Goal: Find contact information: Find contact information

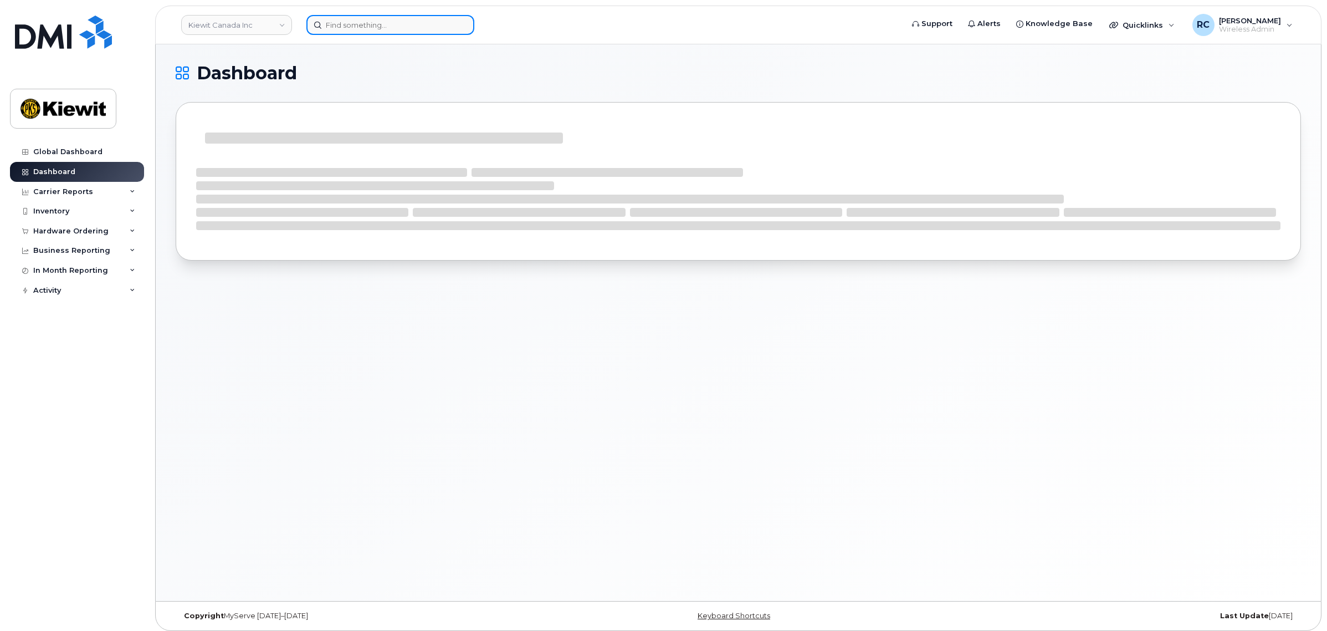
click at [333, 23] on input at bounding box center [390, 25] width 168 height 20
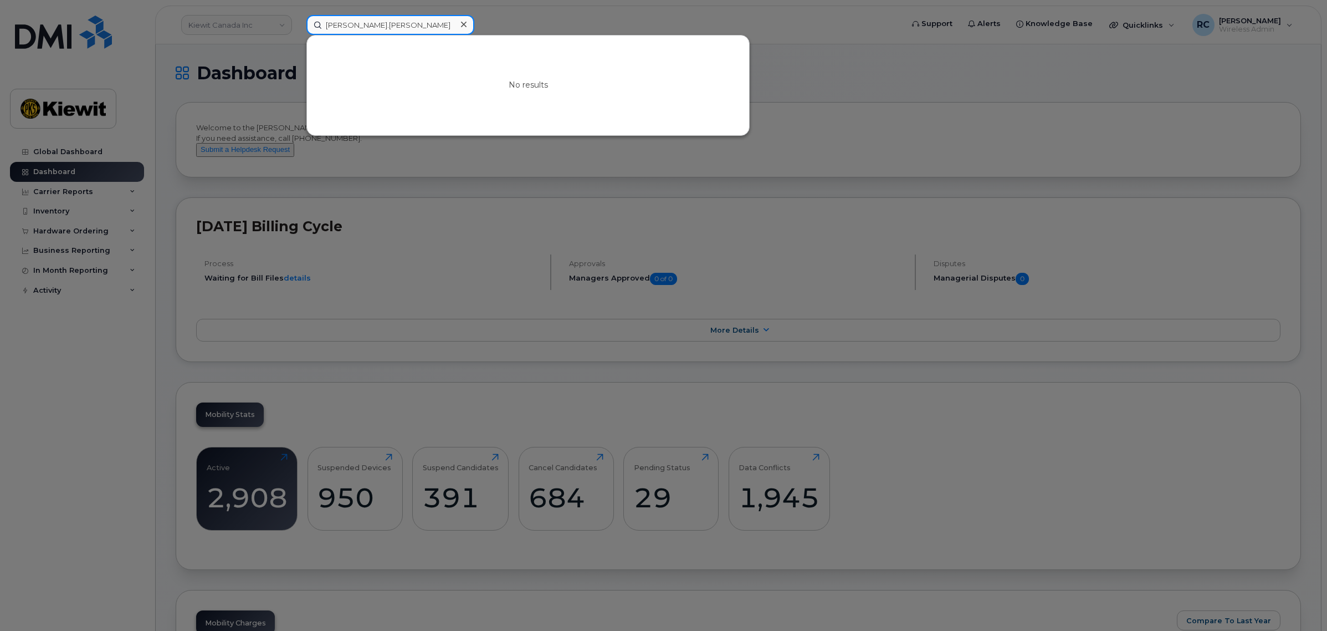
drag, startPoint x: 389, startPoint y: 25, endPoint x: 327, endPoint y: 29, distance: 61.6
click at [327, 29] on input "[PERSON_NAME].[PERSON_NAME]" at bounding box center [390, 25] width 168 height 20
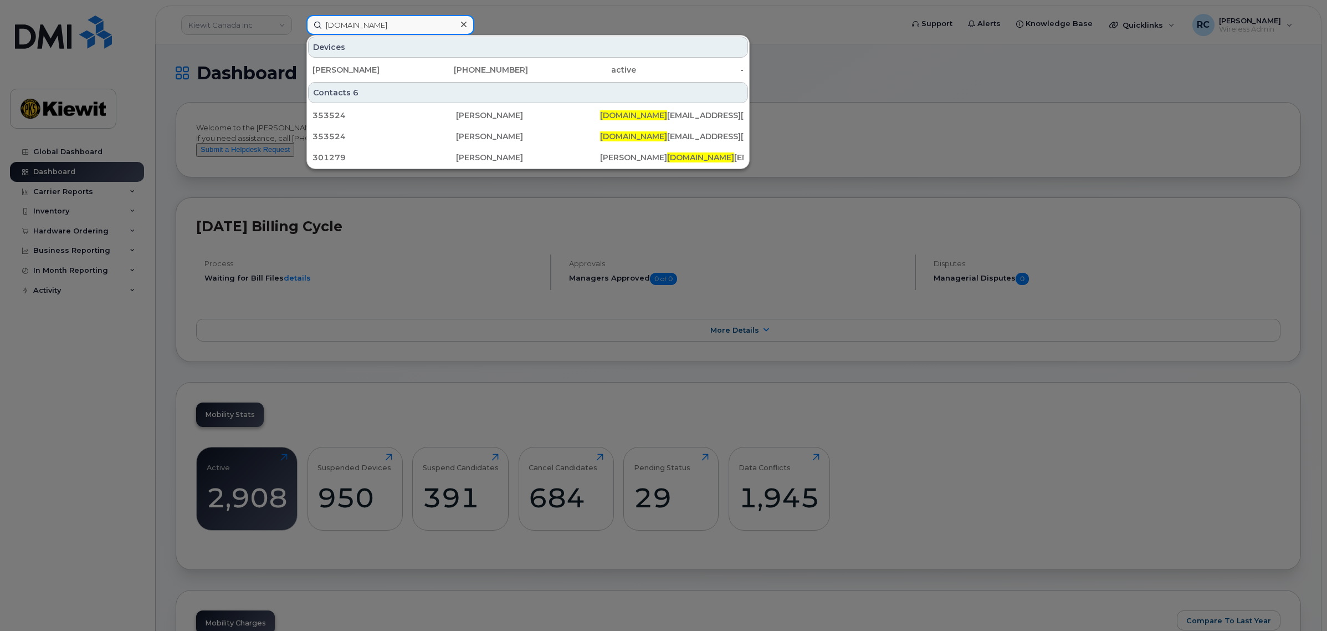
type input "BRENT.RE"
click at [941, 131] on div at bounding box center [663, 315] width 1327 height 631
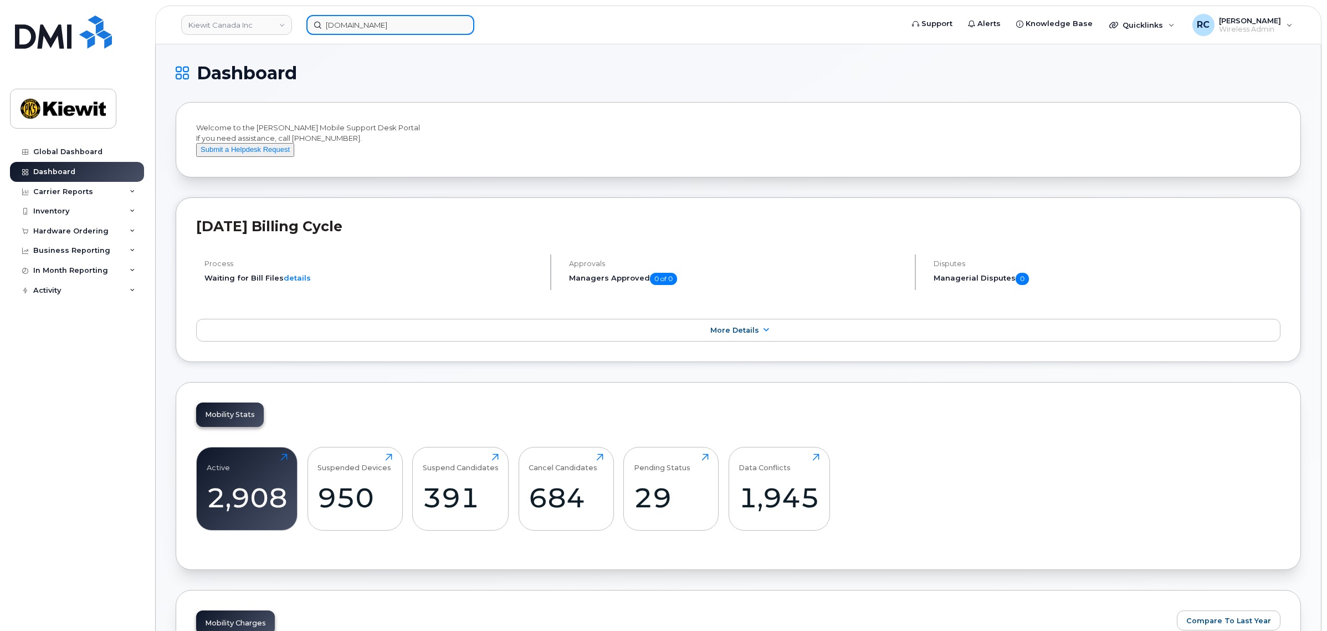
click at [380, 21] on input "BRENT.RE" at bounding box center [390, 25] width 168 height 20
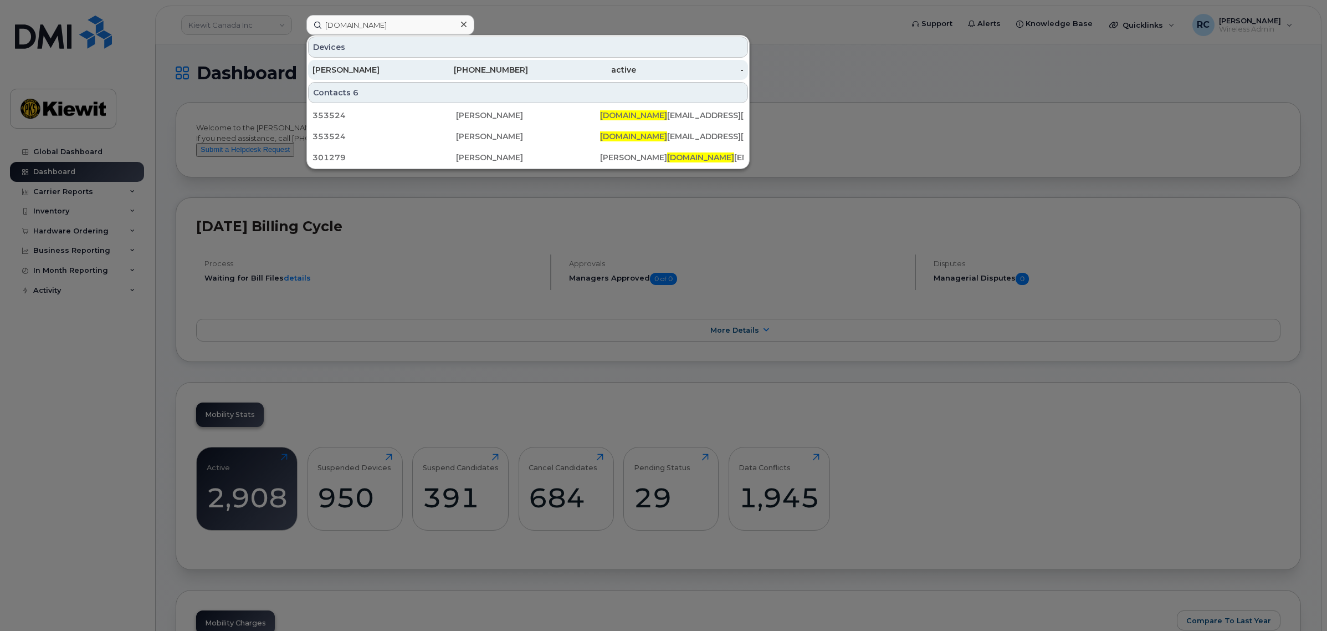
click at [497, 75] on div "512-413-4526" at bounding box center [475, 70] width 108 height 20
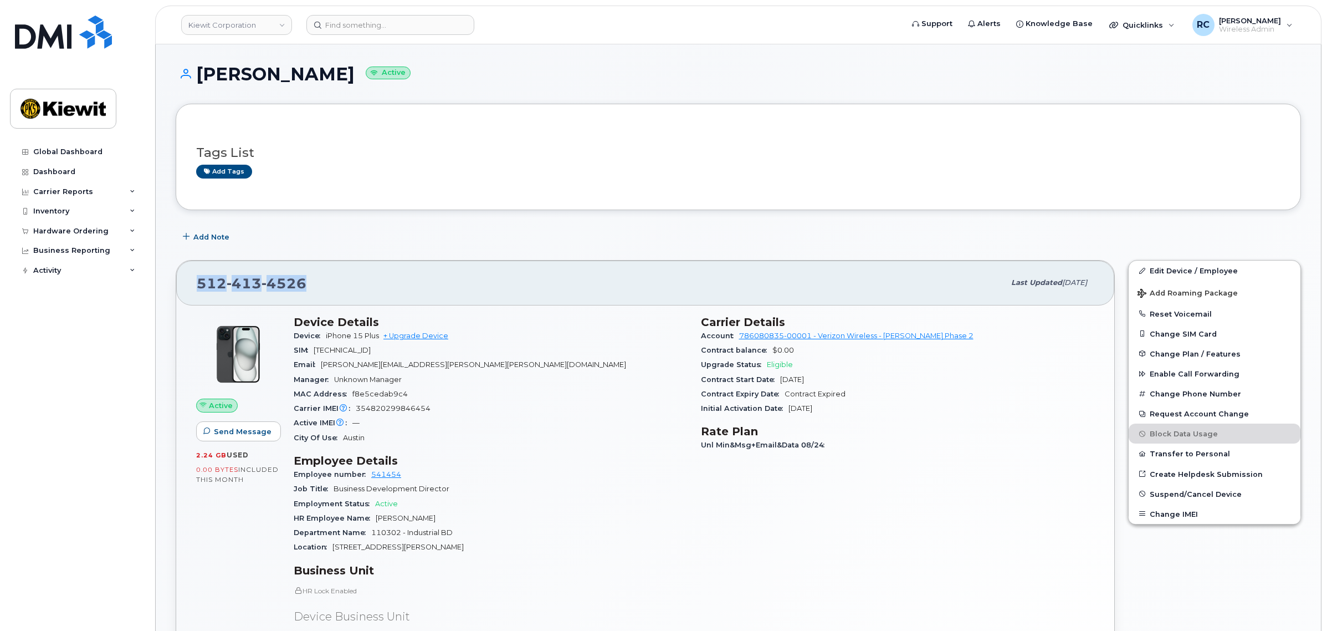
drag, startPoint x: 334, startPoint y: 279, endPoint x: 189, endPoint y: 273, distance: 144.2
click at [189, 273] on div "[PHONE_NUMBER] Last updated [DATE]" at bounding box center [645, 282] width 938 height 44
copy span "[PHONE_NUMBER]"
